Goal: Task Accomplishment & Management: Manage account settings

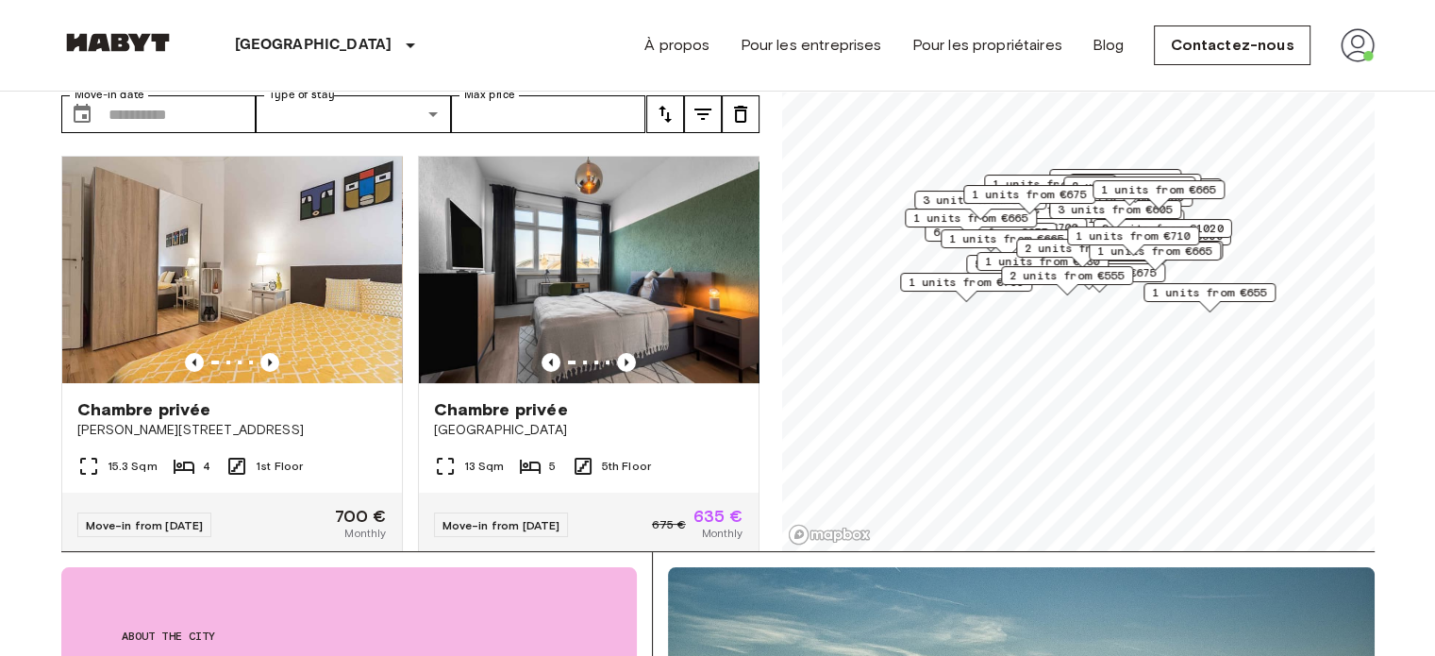
scroll to position [106, 0]
click at [600, 234] on img at bounding box center [589, 270] width 340 height 226
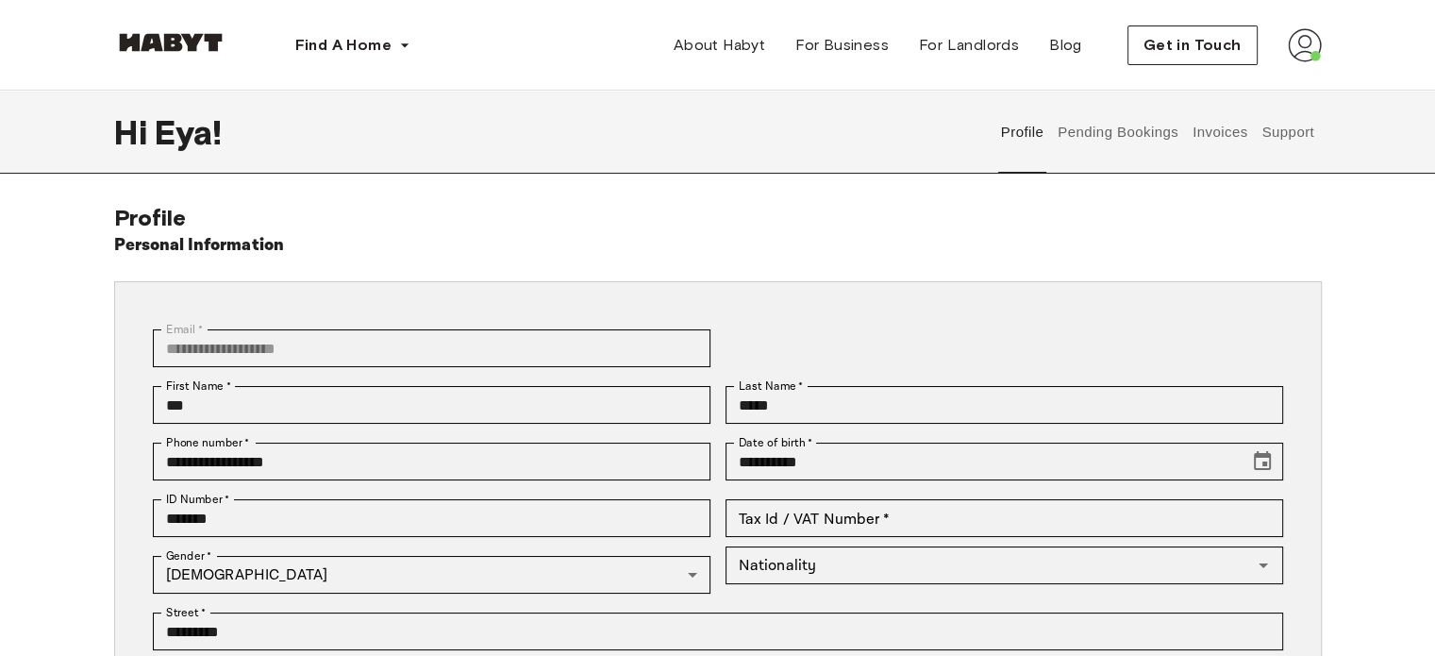
click at [1245, 142] on button "Invoices" at bounding box center [1219, 132] width 59 height 83
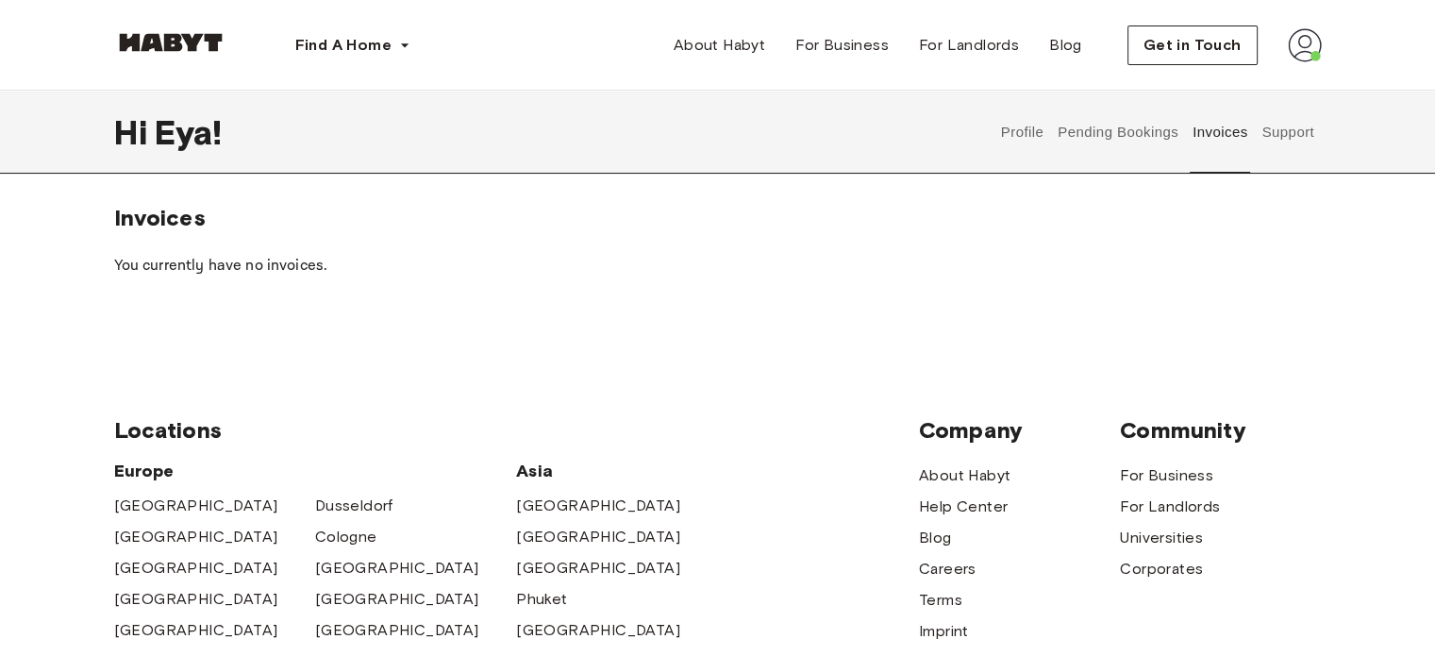
click at [1279, 139] on button "Support" at bounding box center [1289, 132] width 58 height 83
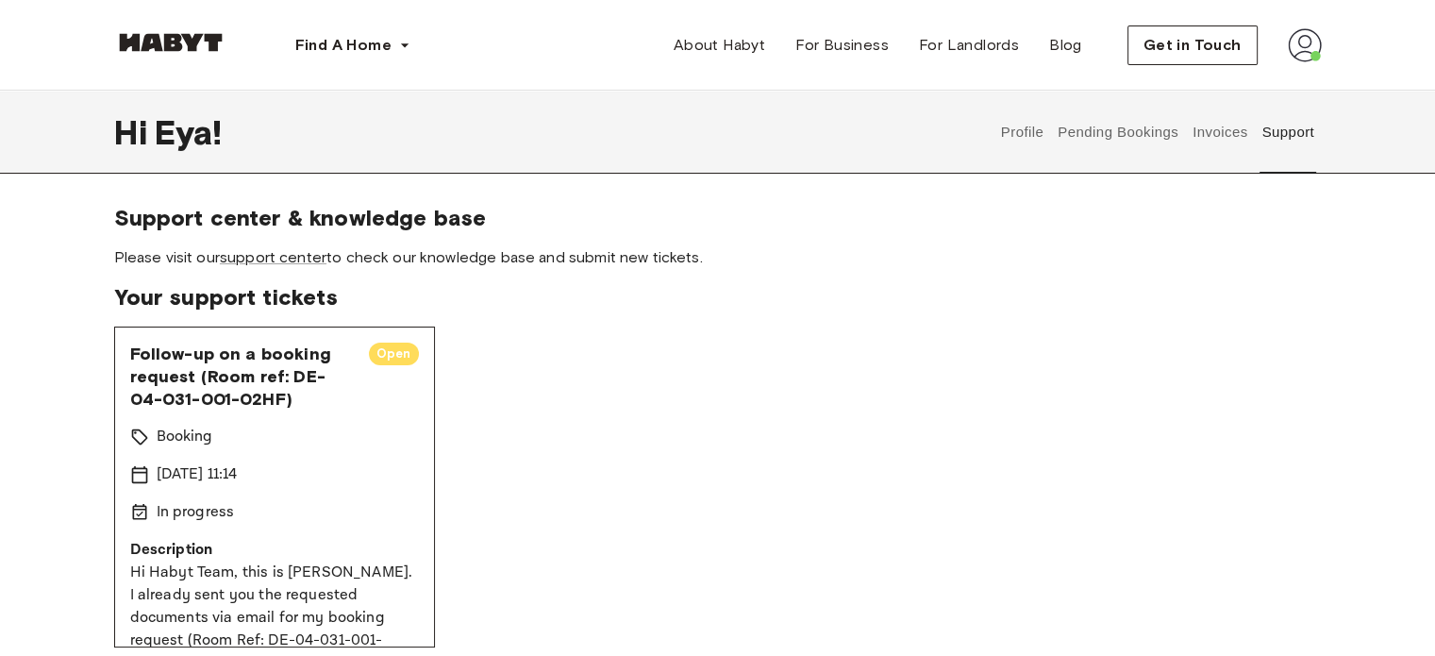
click at [1143, 127] on button "Pending Bookings" at bounding box center [1118, 132] width 125 height 83
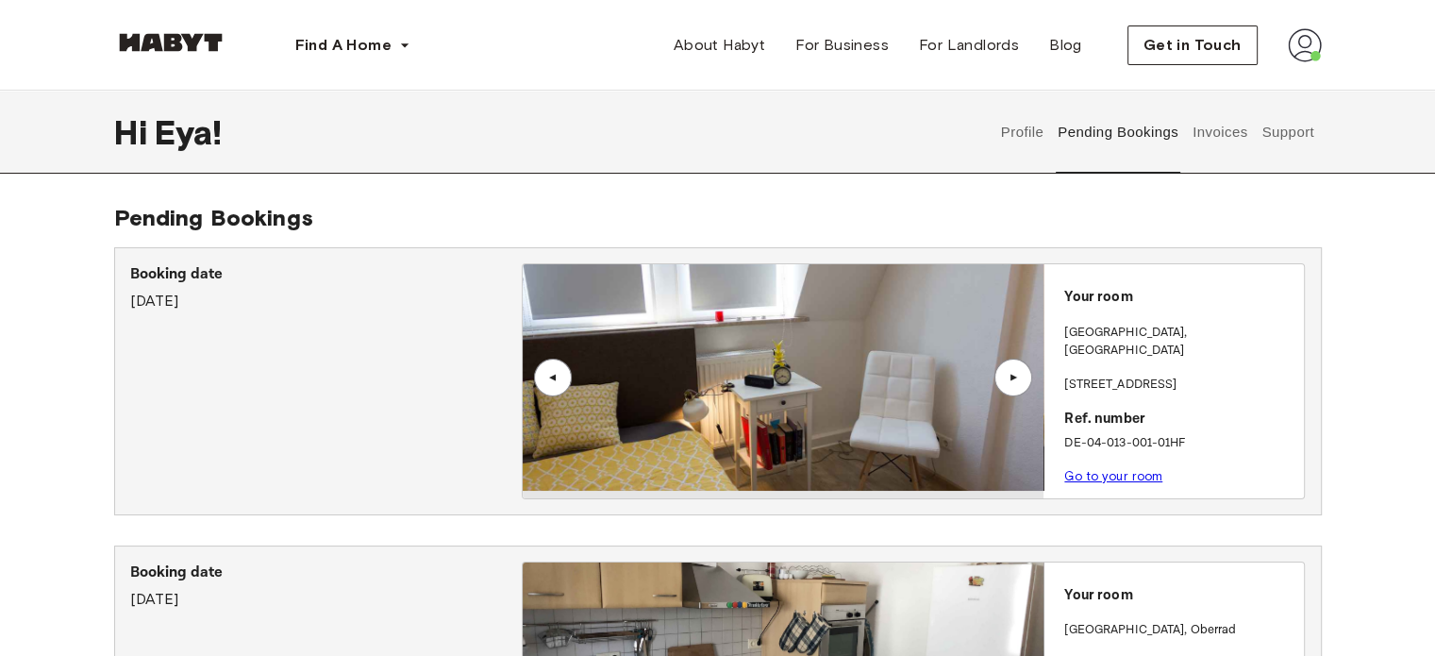
click at [1216, 124] on button "Invoices" at bounding box center [1219, 132] width 59 height 83
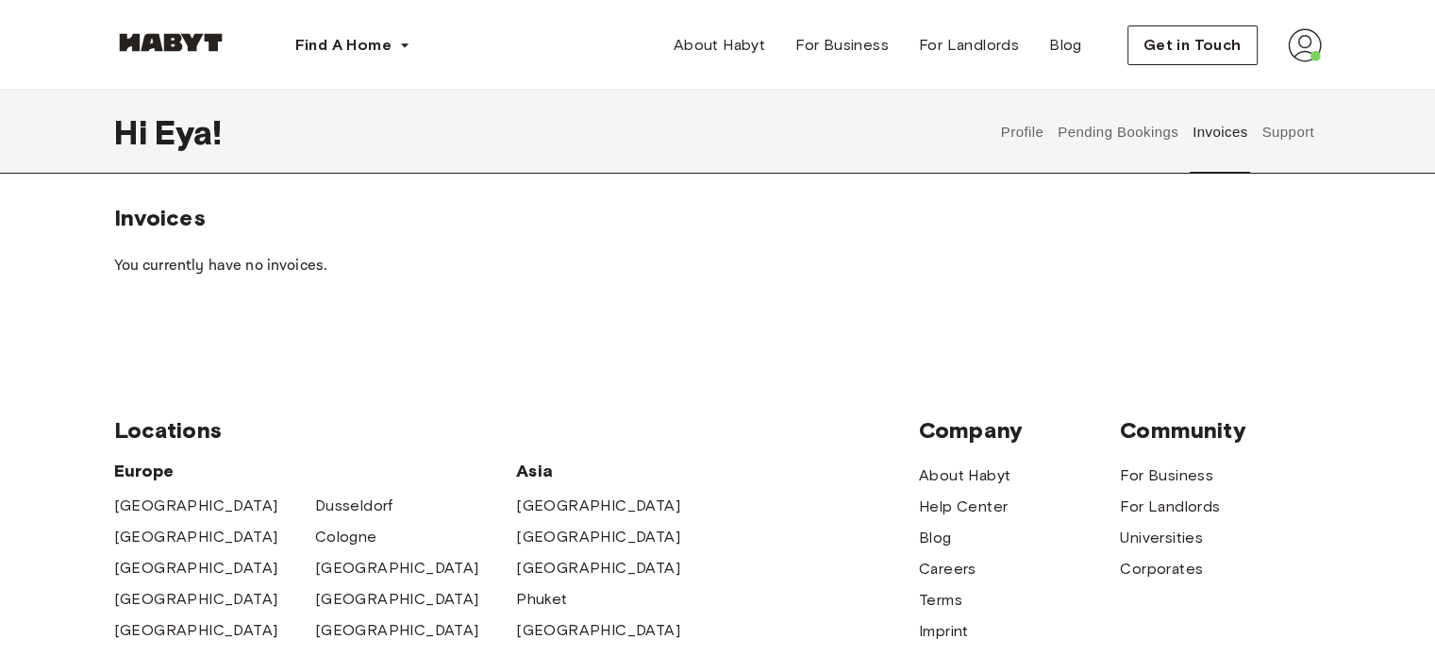
click at [1116, 134] on button "Pending Bookings" at bounding box center [1118, 132] width 125 height 83
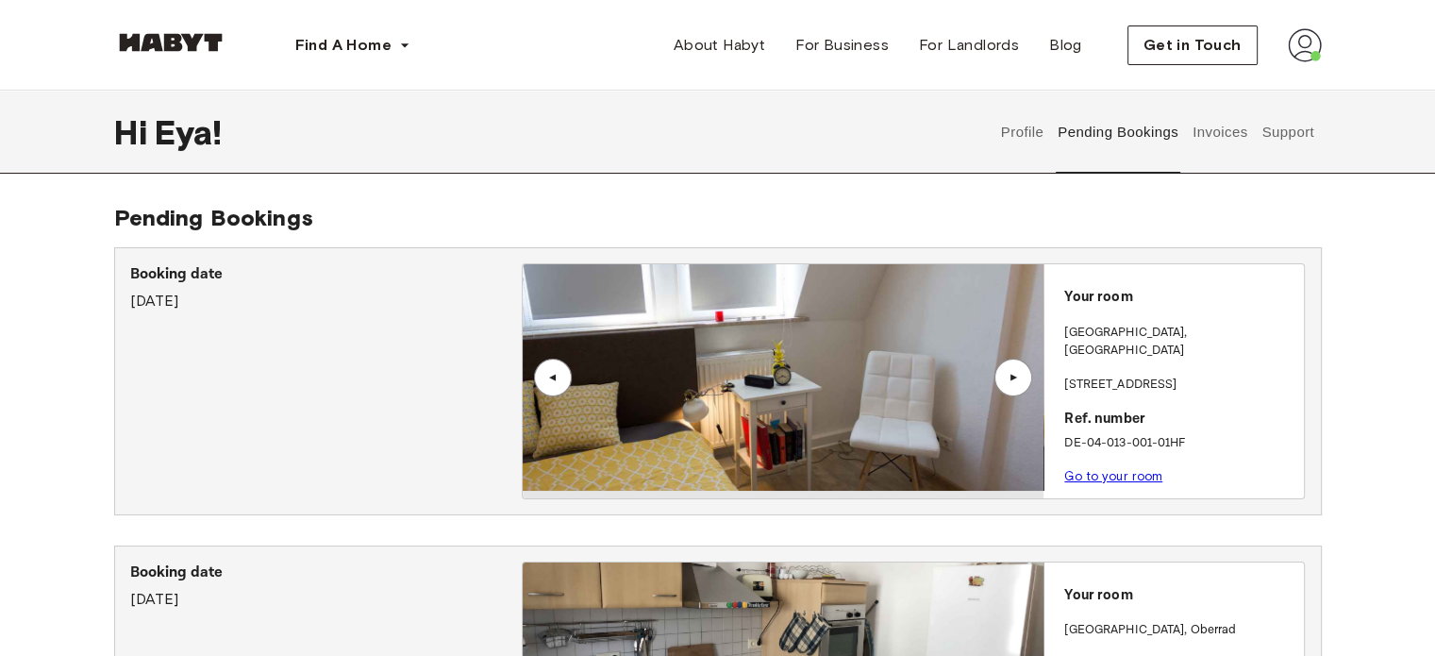
click at [1302, 41] on img at bounding box center [1305, 45] width 34 height 34
click at [1257, 125] on span "Log out" at bounding box center [1252, 126] width 57 height 23
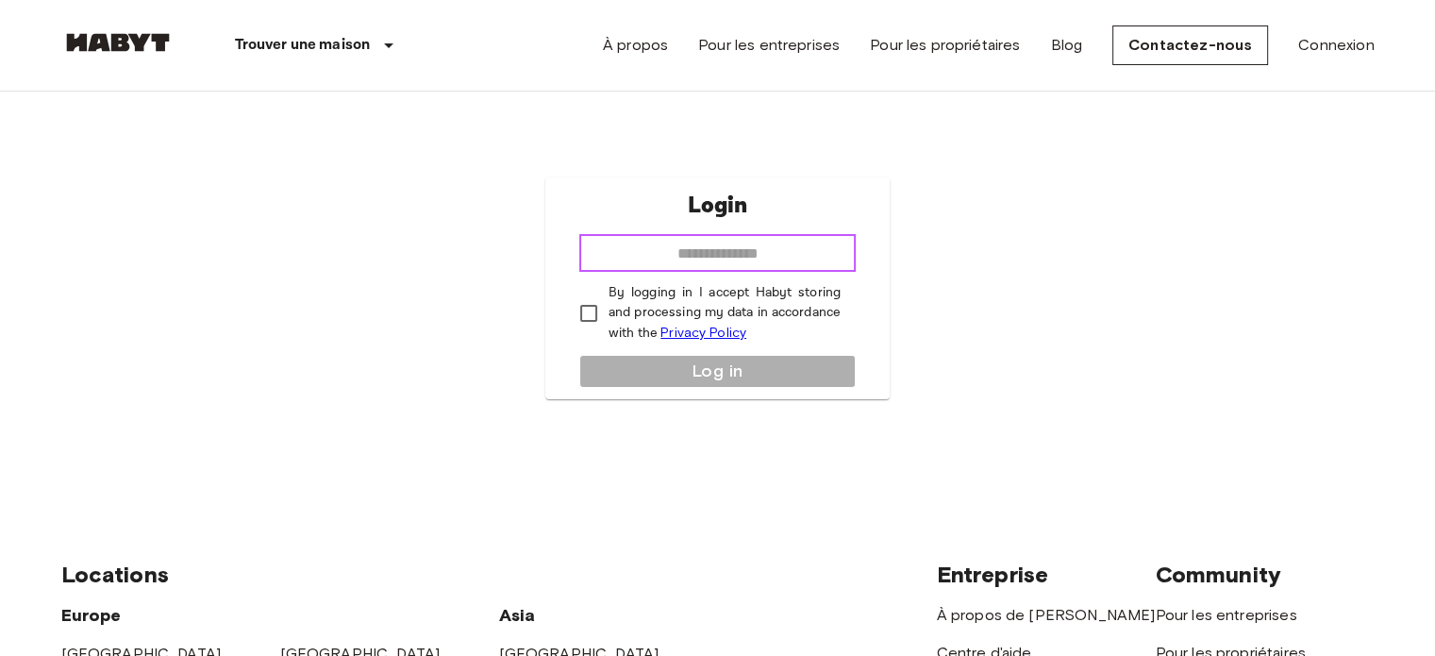
click at [740, 252] on input "email" at bounding box center [717, 253] width 276 height 38
type input "**********"
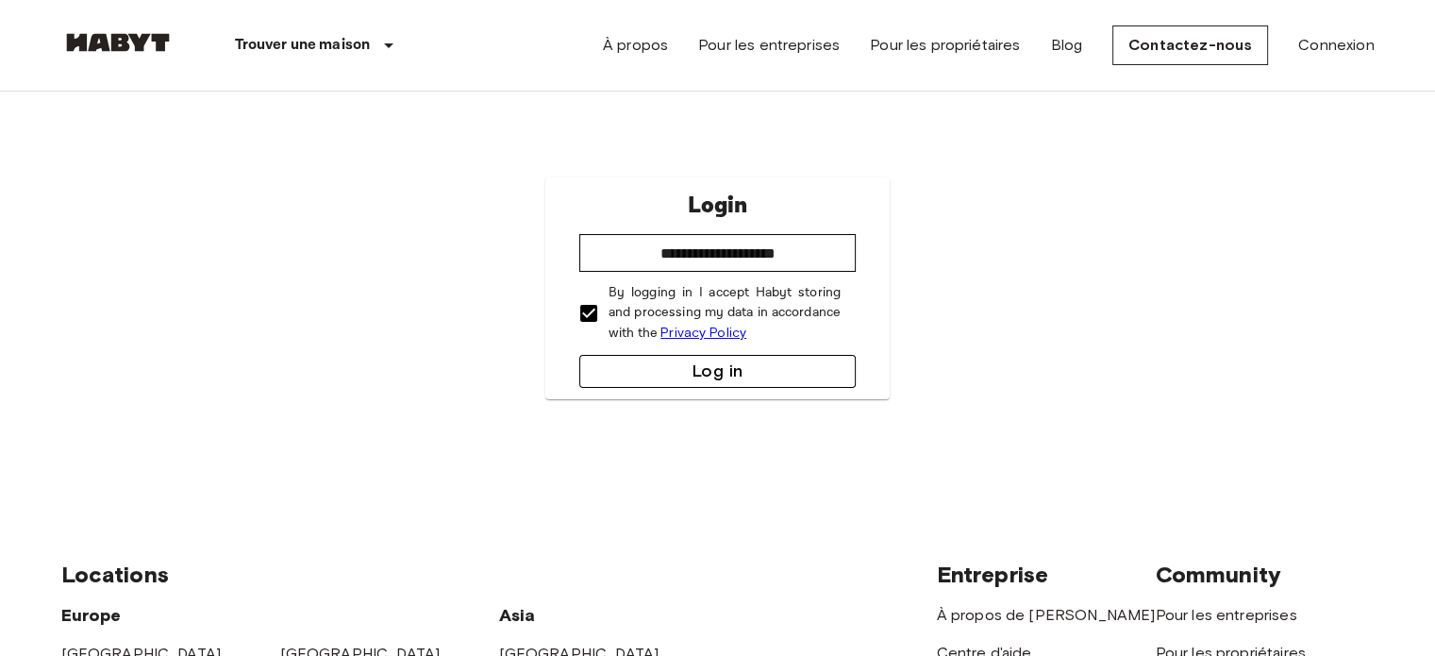
click at [696, 377] on button "Log in" at bounding box center [717, 371] width 276 height 33
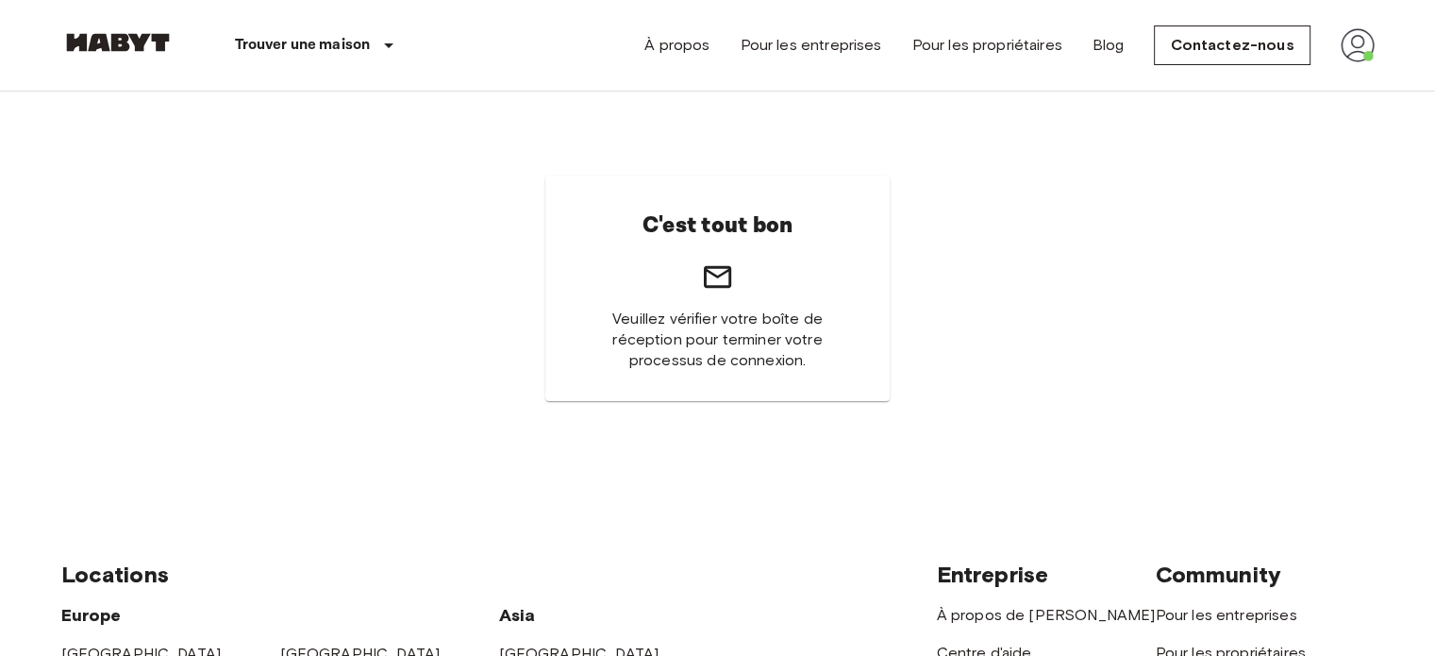
click at [109, 48] on img at bounding box center [117, 42] width 113 height 19
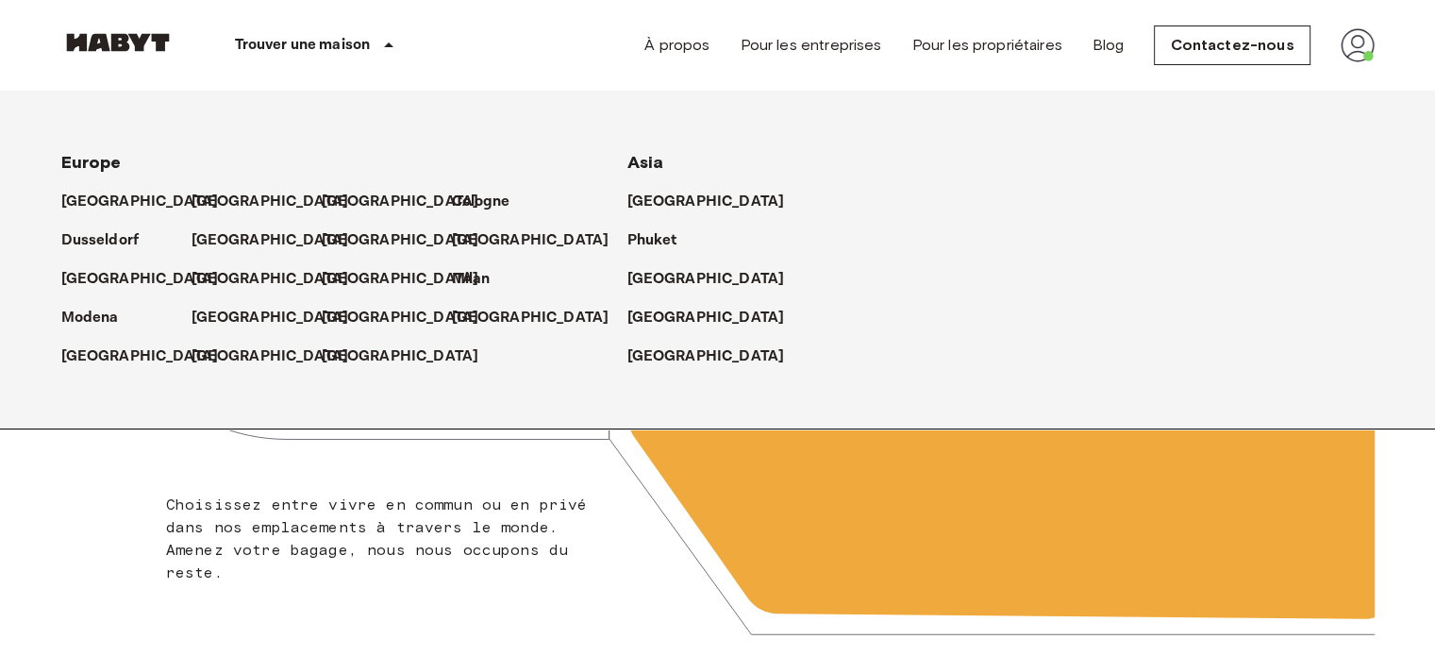
scroll to position [68, 0]
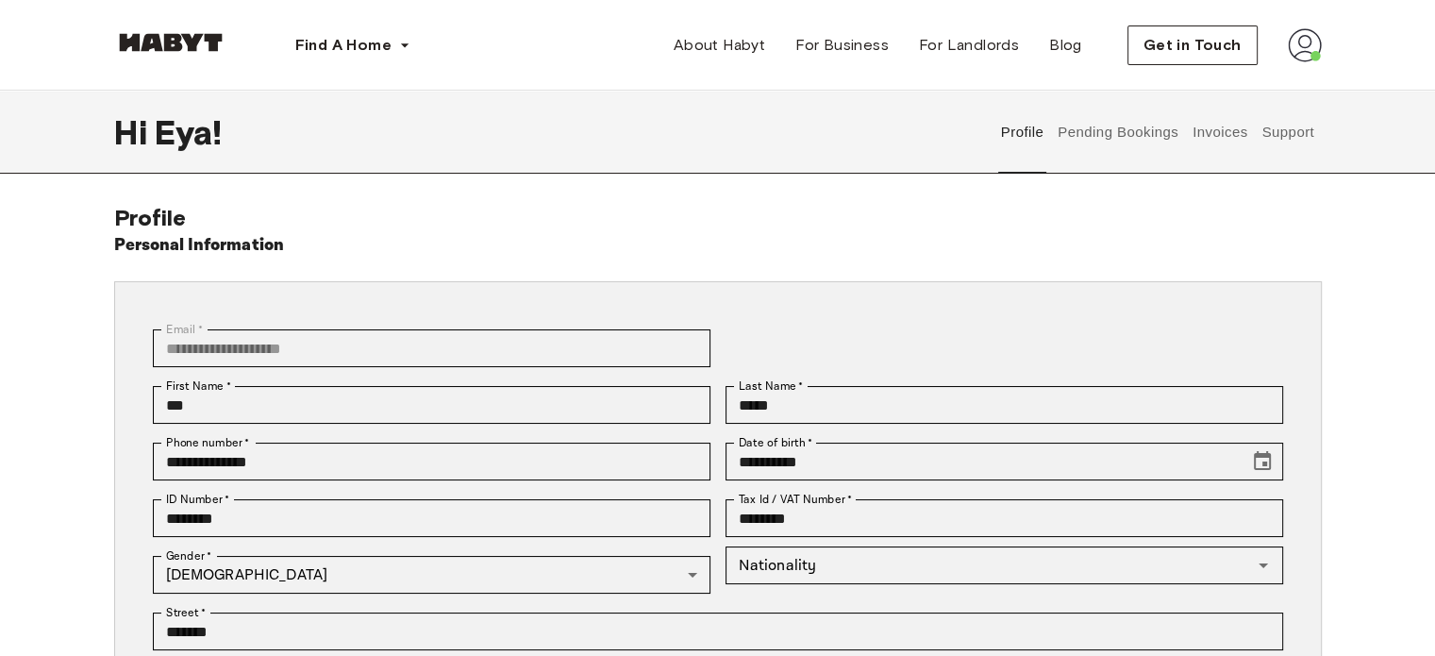
click at [1207, 144] on button "Invoices" at bounding box center [1219, 132] width 59 height 83
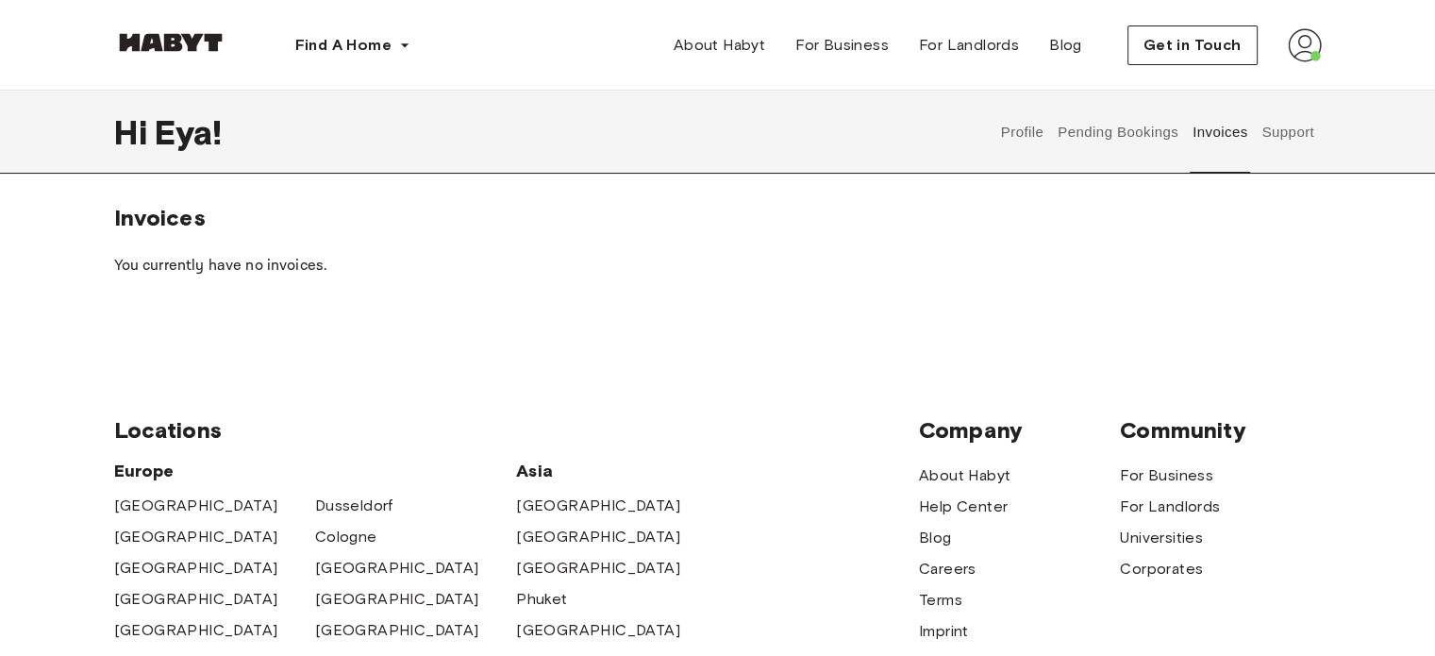
click at [1102, 131] on button "Pending Bookings" at bounding box center [1118, 132] width 125 height 83
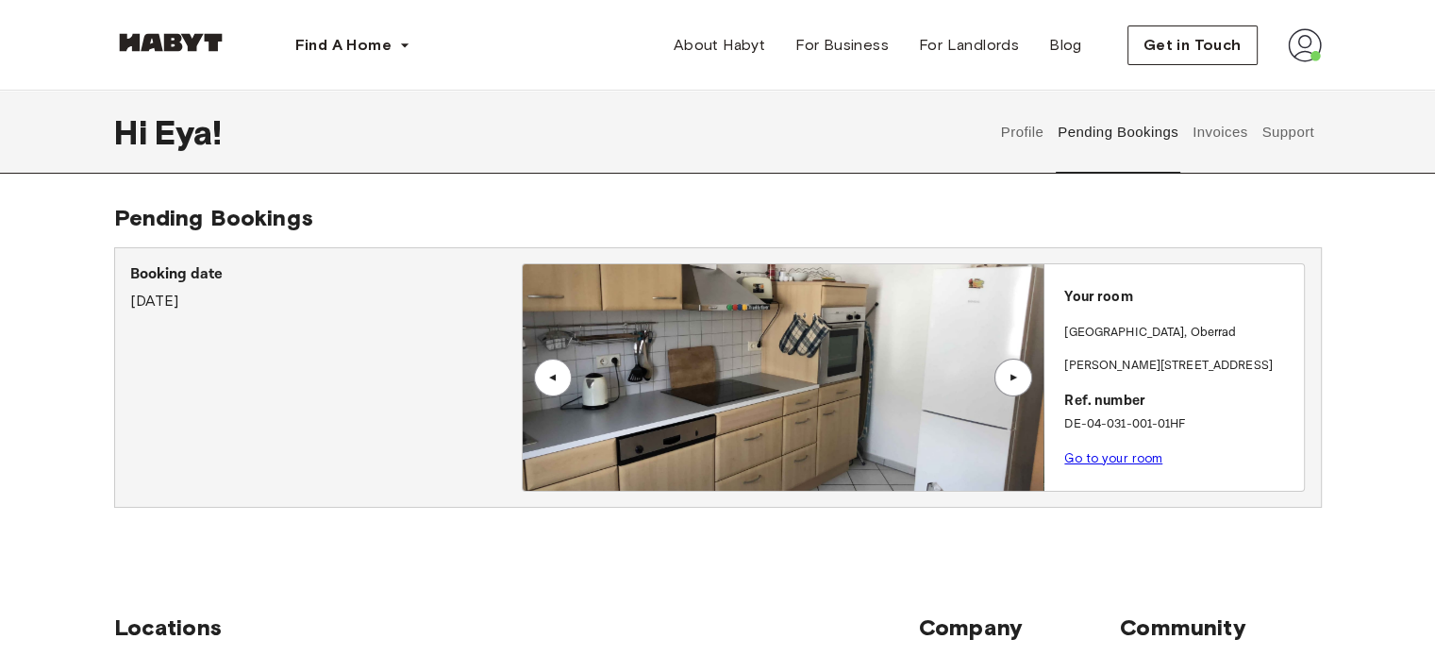
click at [1115, 463] on link "Go to your room" at bounding box center [1113, 458] width 98 height 14
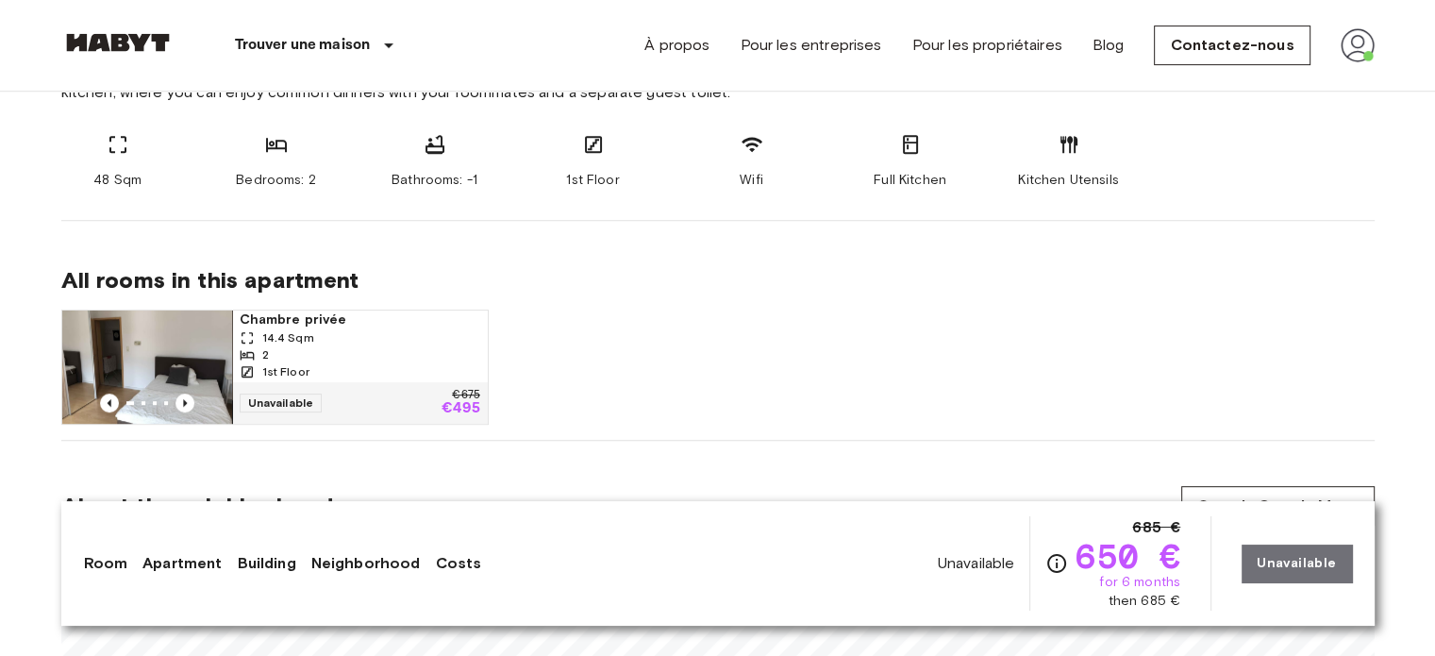
scroll to position [807, 0]
click at [1374, 43] on nav "Trouver une maison Europe Amsterdam Berlin Brussels Cologne Dusseldorf Frankfur…" at bounding box center [718, 45] width 1359 height 91
click at [1353, 45] on img at bounding box center [1358, 45] width 34 height 34
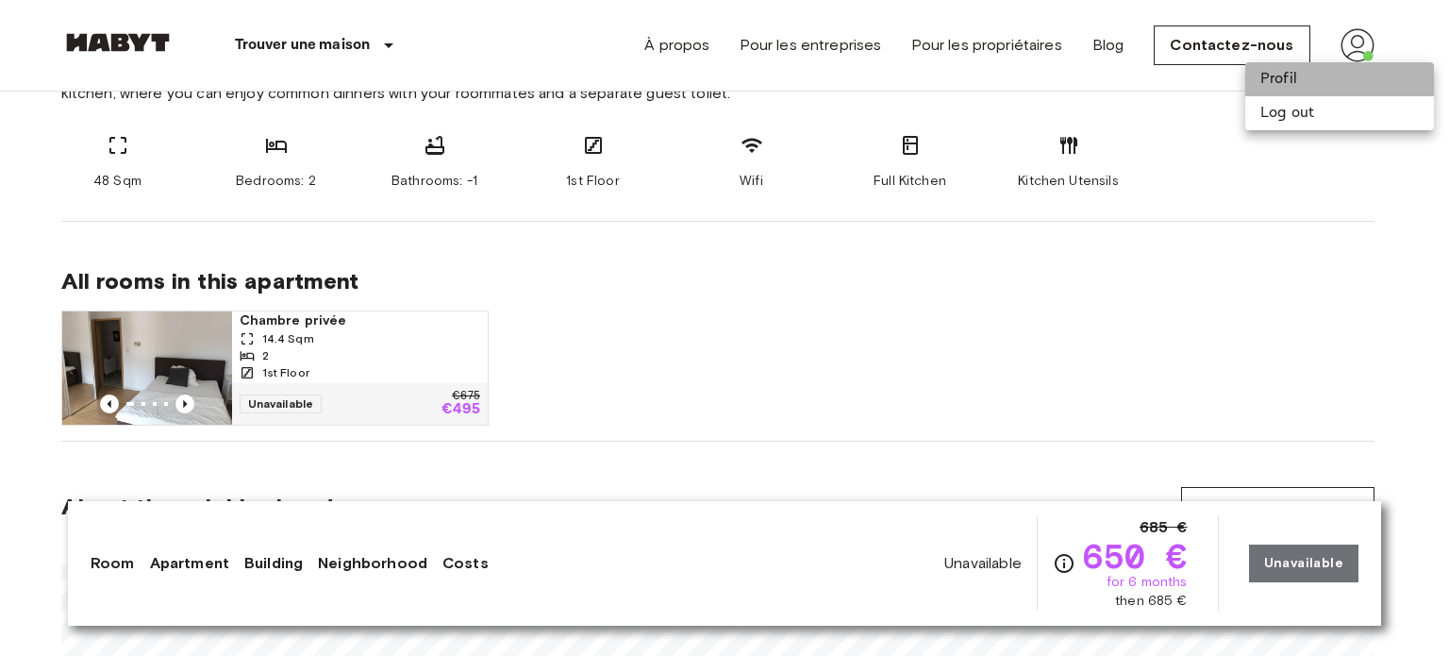
click at [1309, 68] on li "Profil" at bounding box center [1339, 79] width 189 height 34
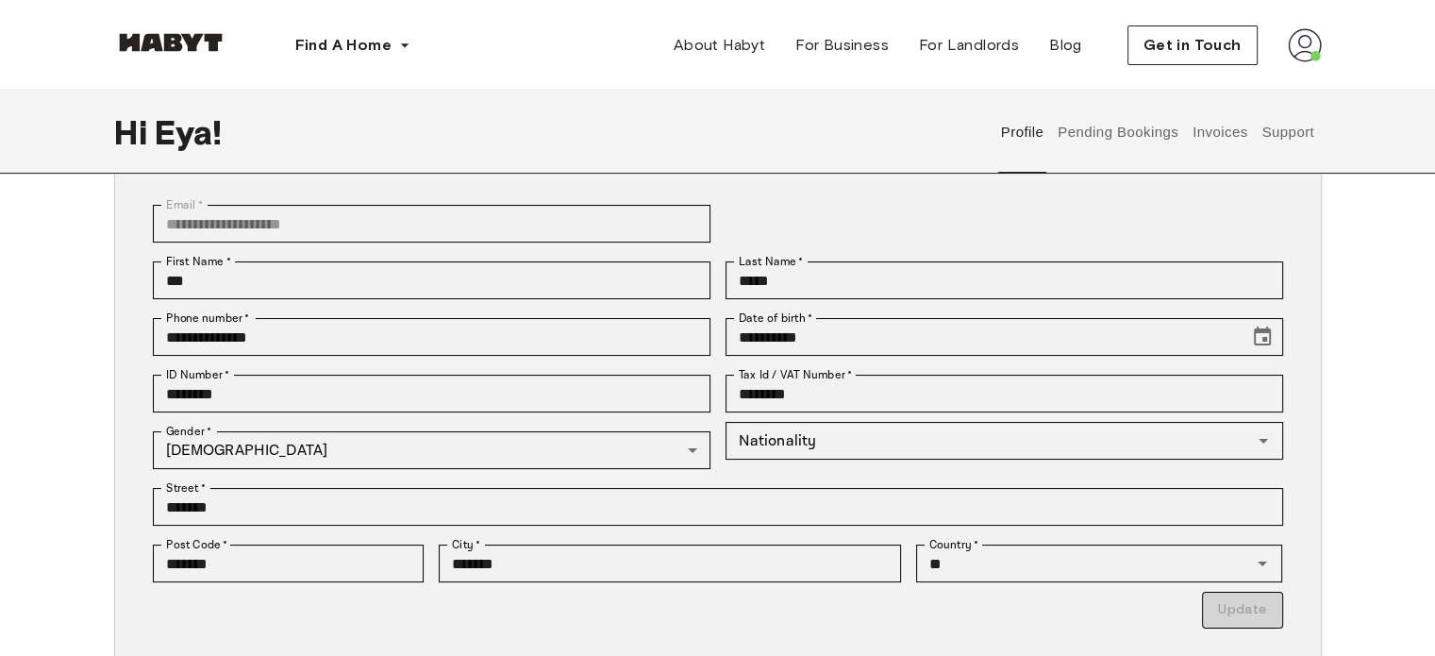
scroll to position [124, 0]
click at [1212, 132] on button "Invoices" at bounding box center [1219, 132] width 59 height 83
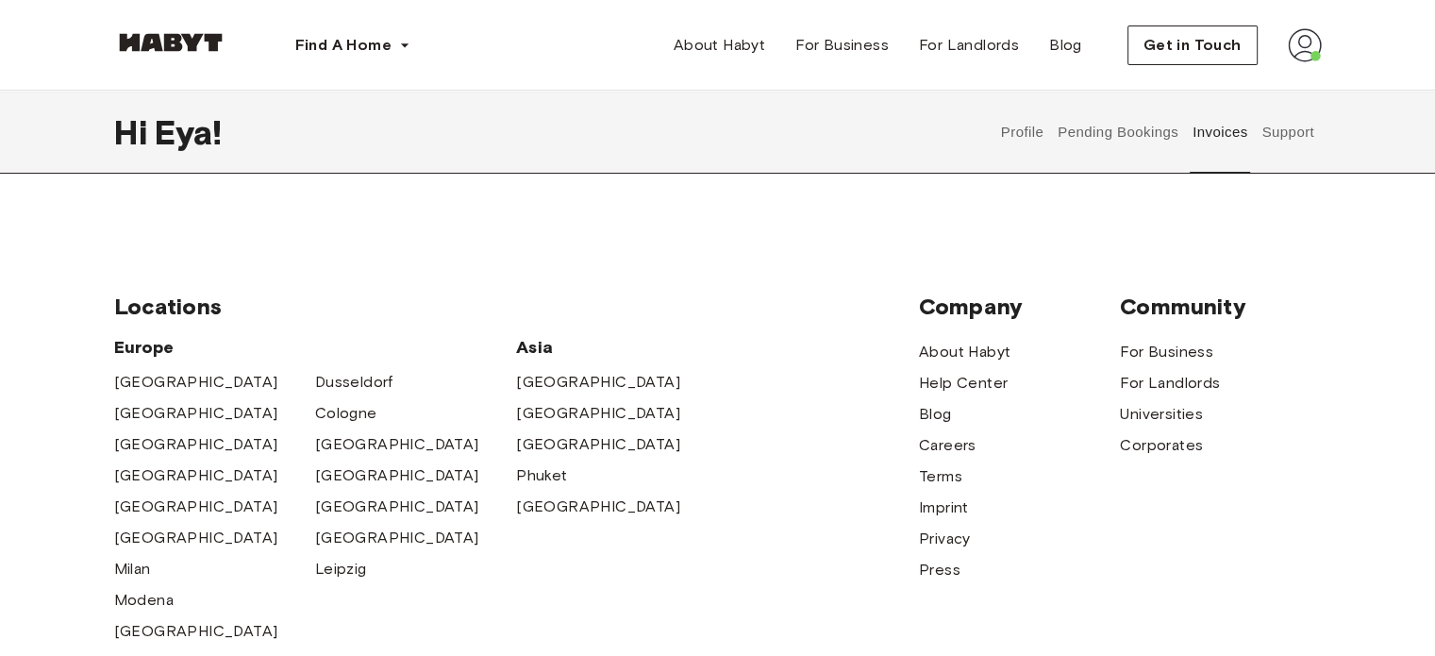
click at [1156, 134] on button "Pending Bookings" at bounding box center [1118, 132] width 125 height 83
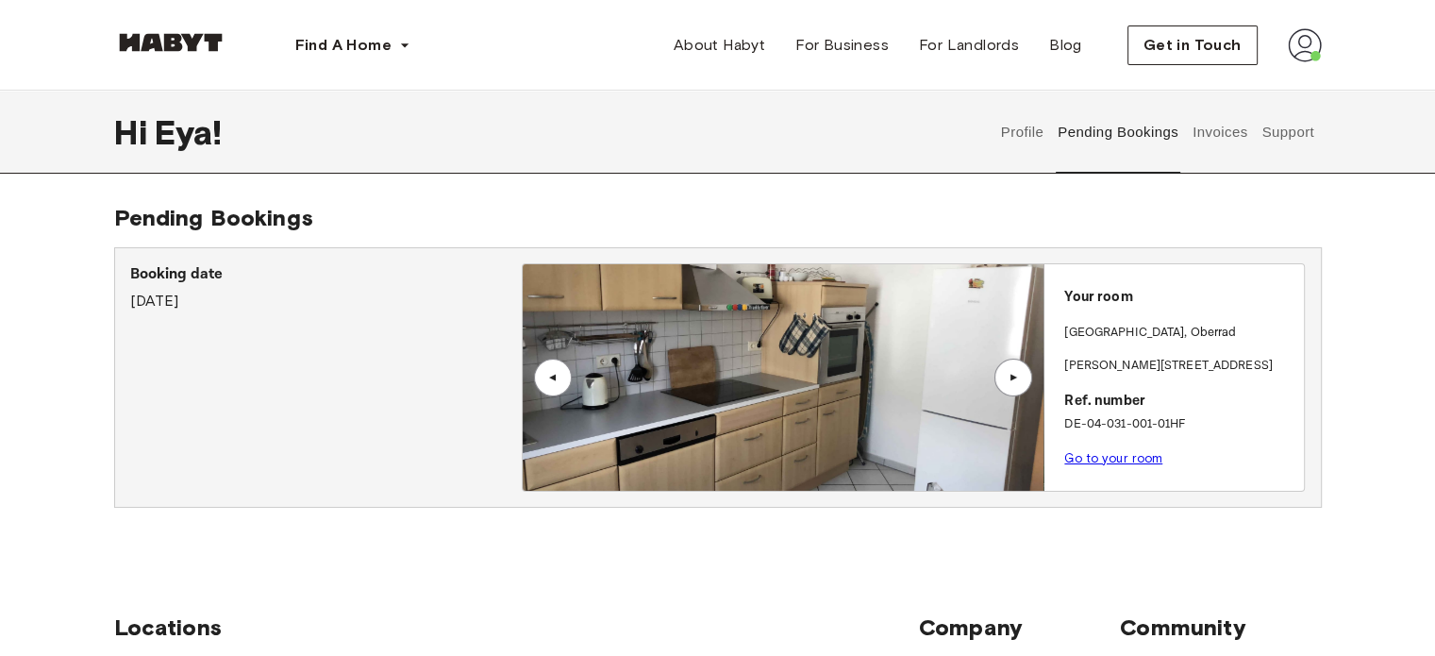
click at [1221, 127] on button "Invoices" at bounding box center [1219, 132] width 59 height 83
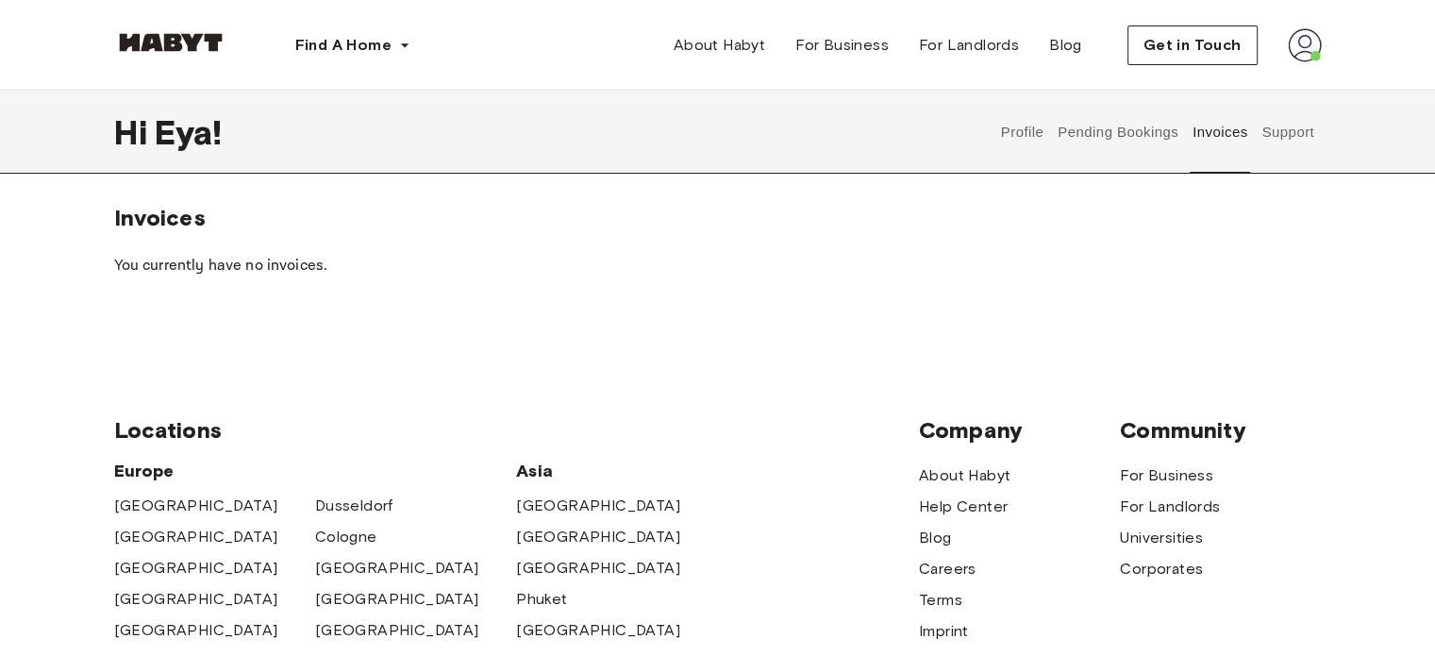
click at [1181, 363] on div "Locations Europe Amsterdam Berlin Frankfurt Hamburg Lisbon Madrid Milan Modena …" at bounding box center [718, 655] width 1208 height 629
click at [1124, 121] on button "Pending Bookings" at bounding box center [1118, 132] width 125 height 83
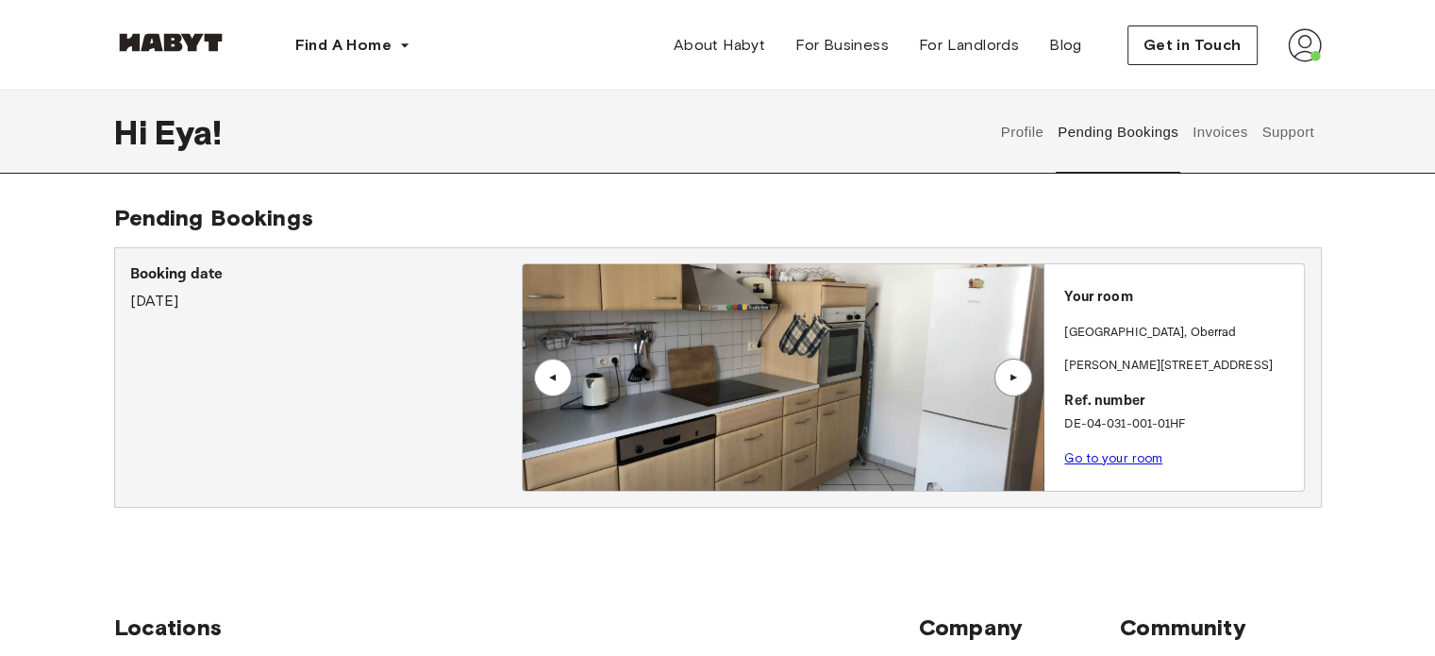
click at [1092, 457] on link "Go to your room" at bounding box center [1113, 458] width 98 height 14
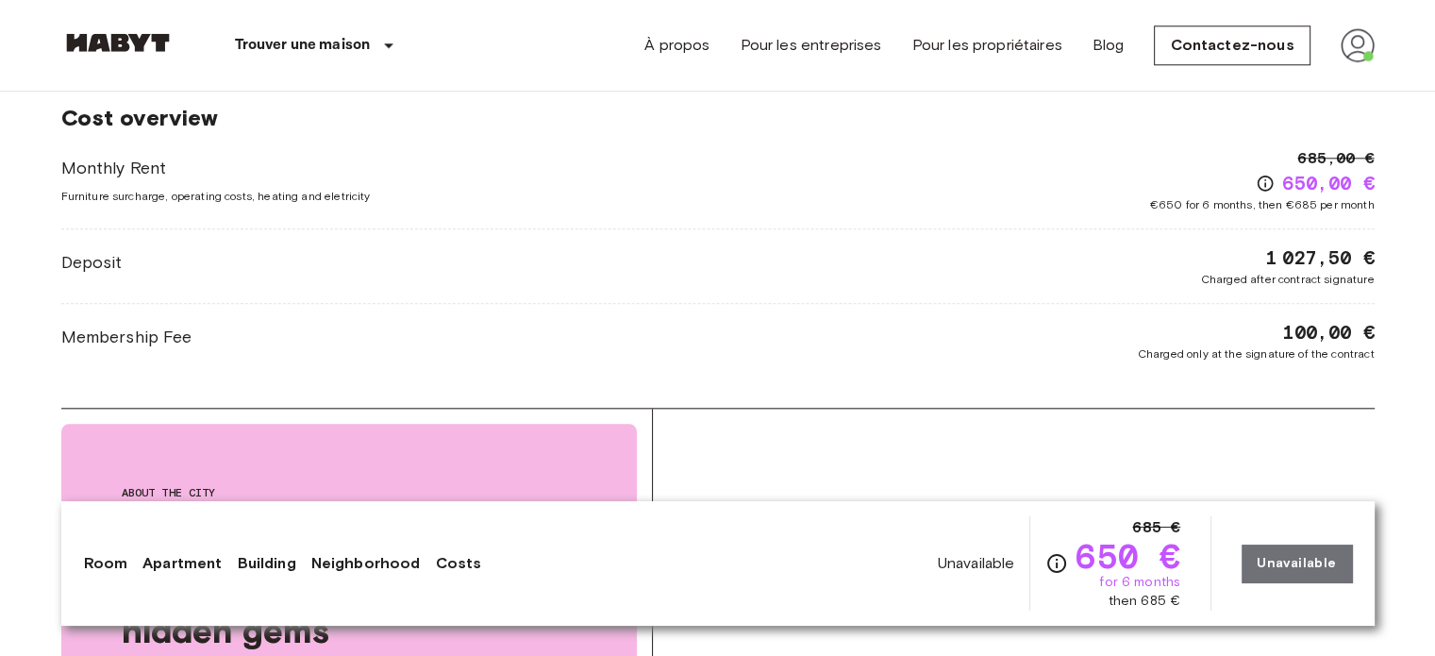
scroll to position [1999, 0]
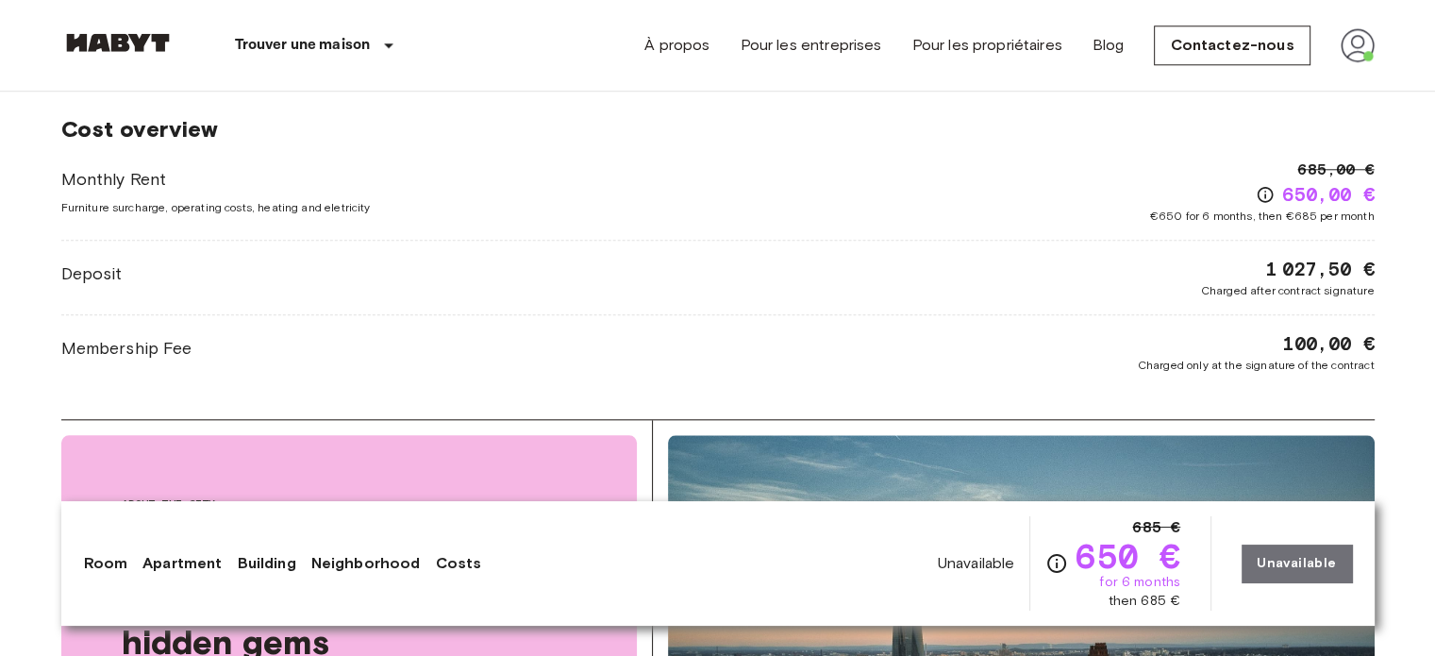
click at [725, 262] on div "Deposit 1 027,50 € Charged after contract signature" at bounding box center [717, 277] width 1313 height 43
